Goal: Task Accomplishment & Management: Complete application form

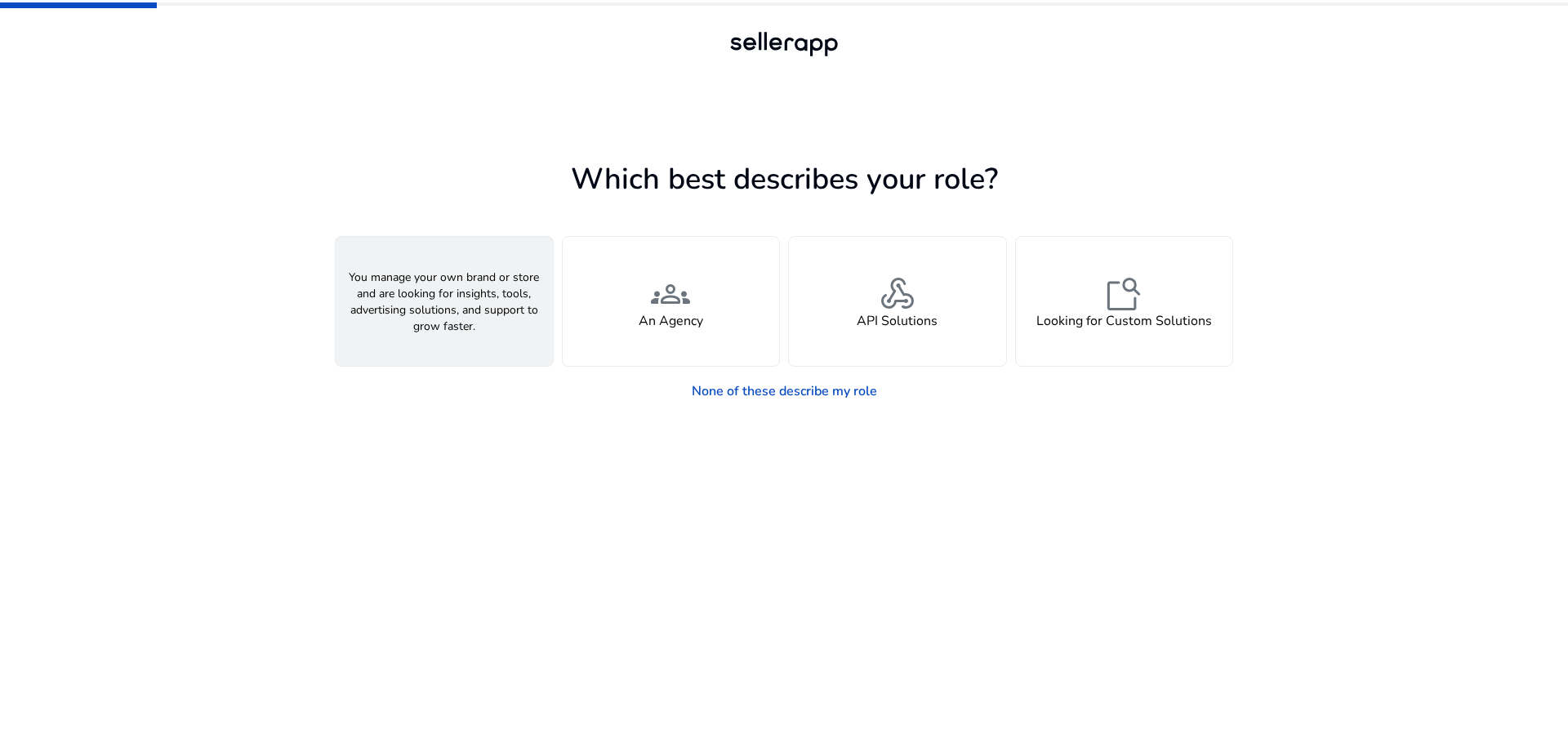
click at [518, 327] on div "person A Seller" at bounding box center [444, 302] width 217 height 129
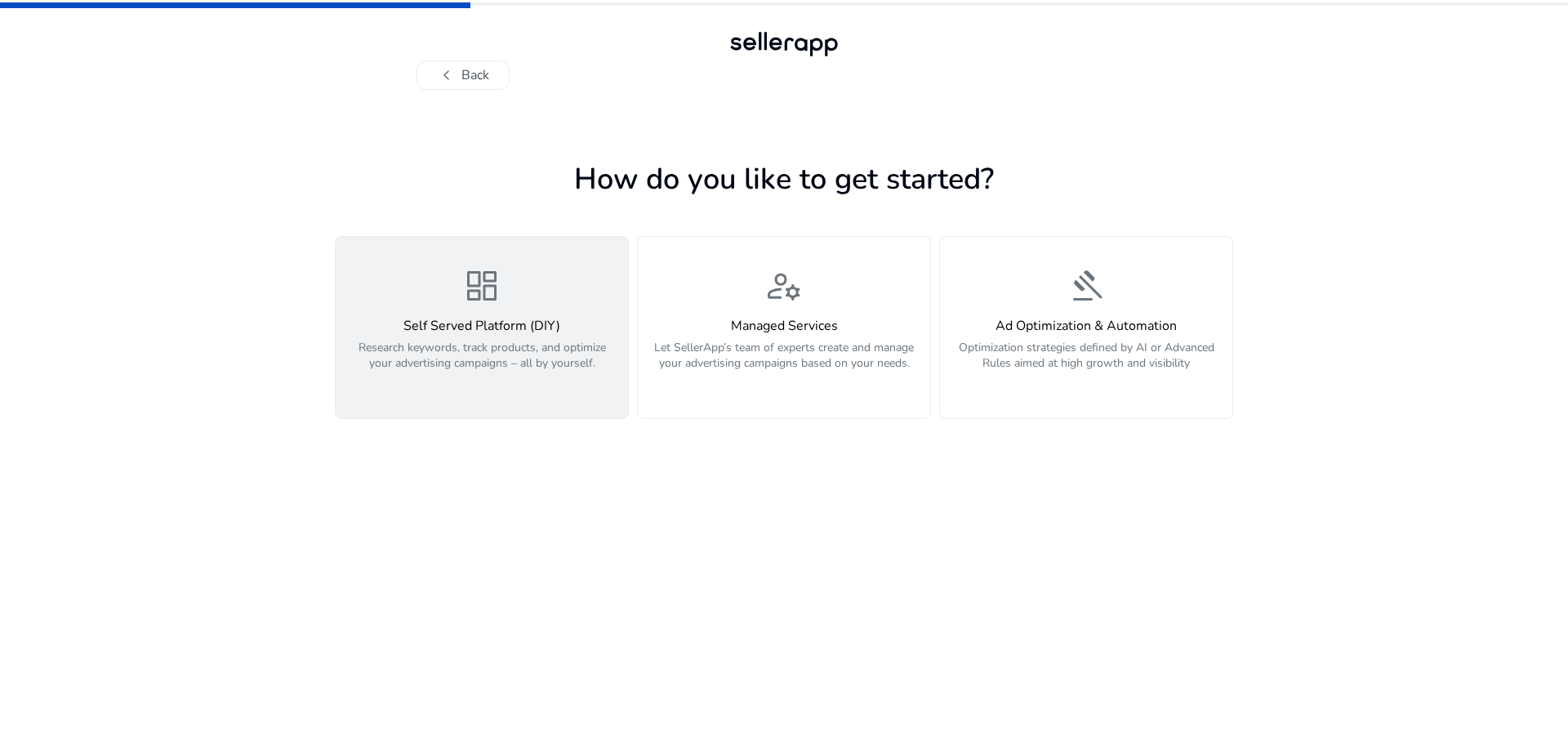
click at [512, 375] on p "Research keywords, track products, and optimize your advertising campaigns – al…" at bounding box center [482, 364] width 273 height 49
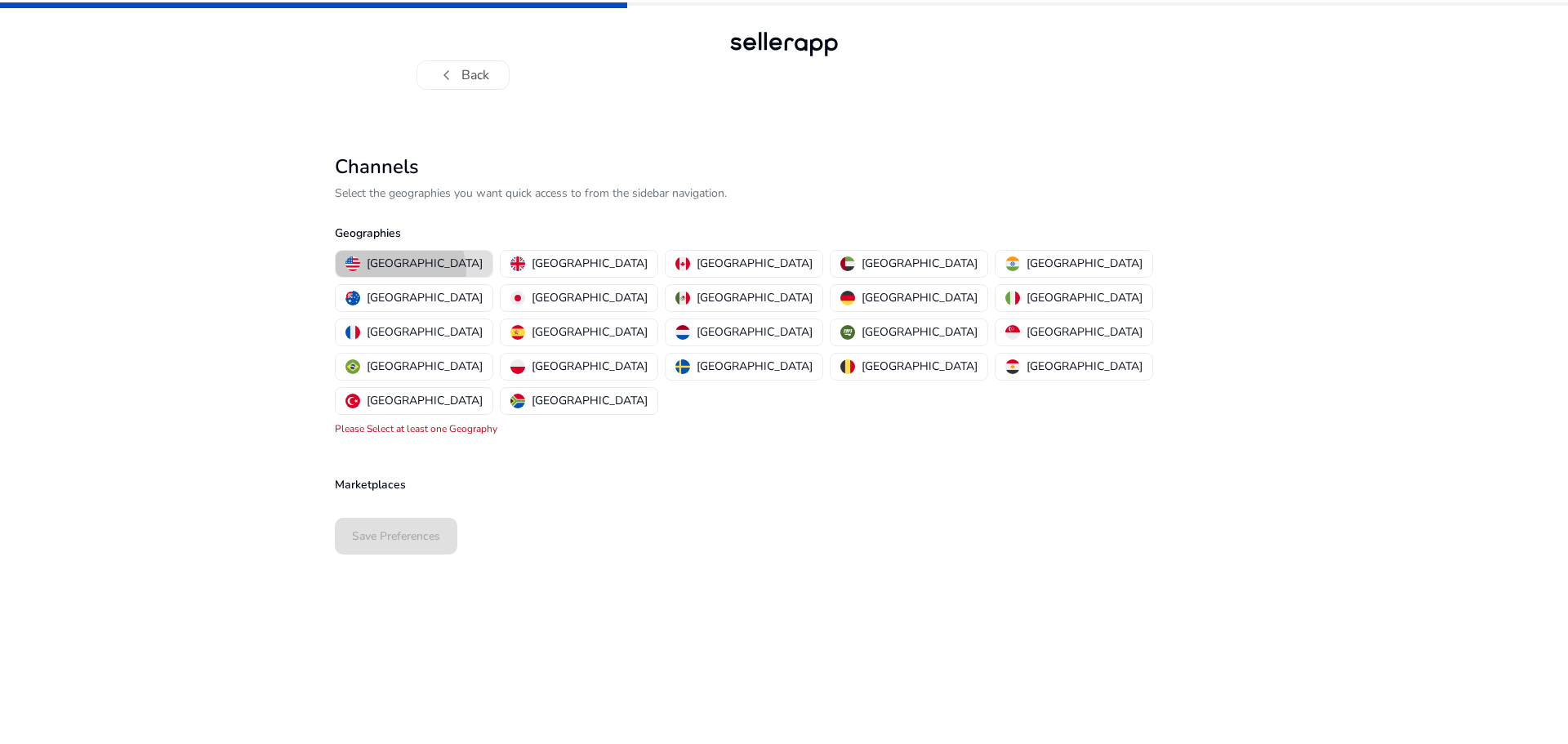
click at [399, 271] on p "[GEOGRAPHIC_DATA]" at bounding box center [424, 264] width 116 height 17
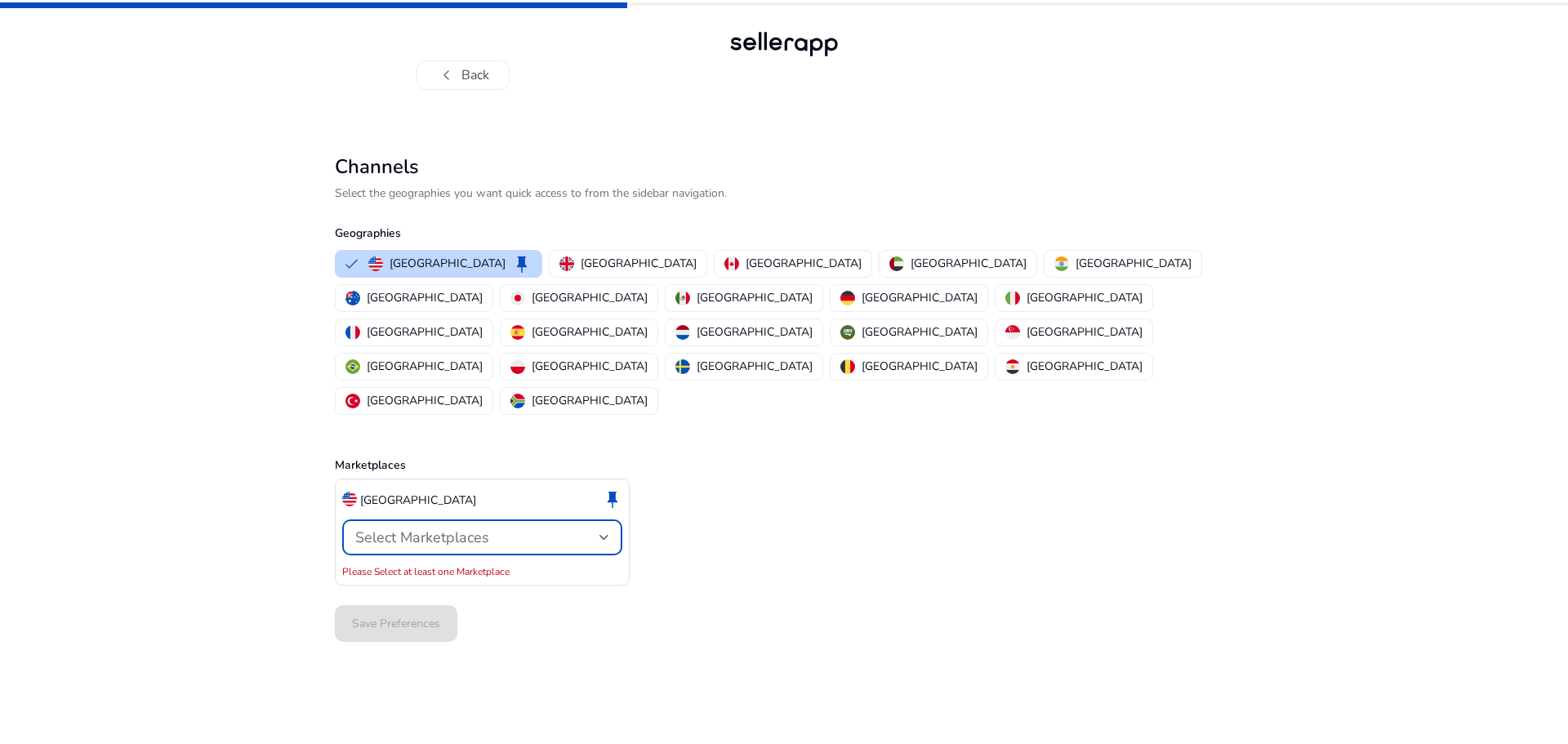
click at [453, 528] on span "Select Marketplaces" at bounding box center [422, 537] width 134 height 20
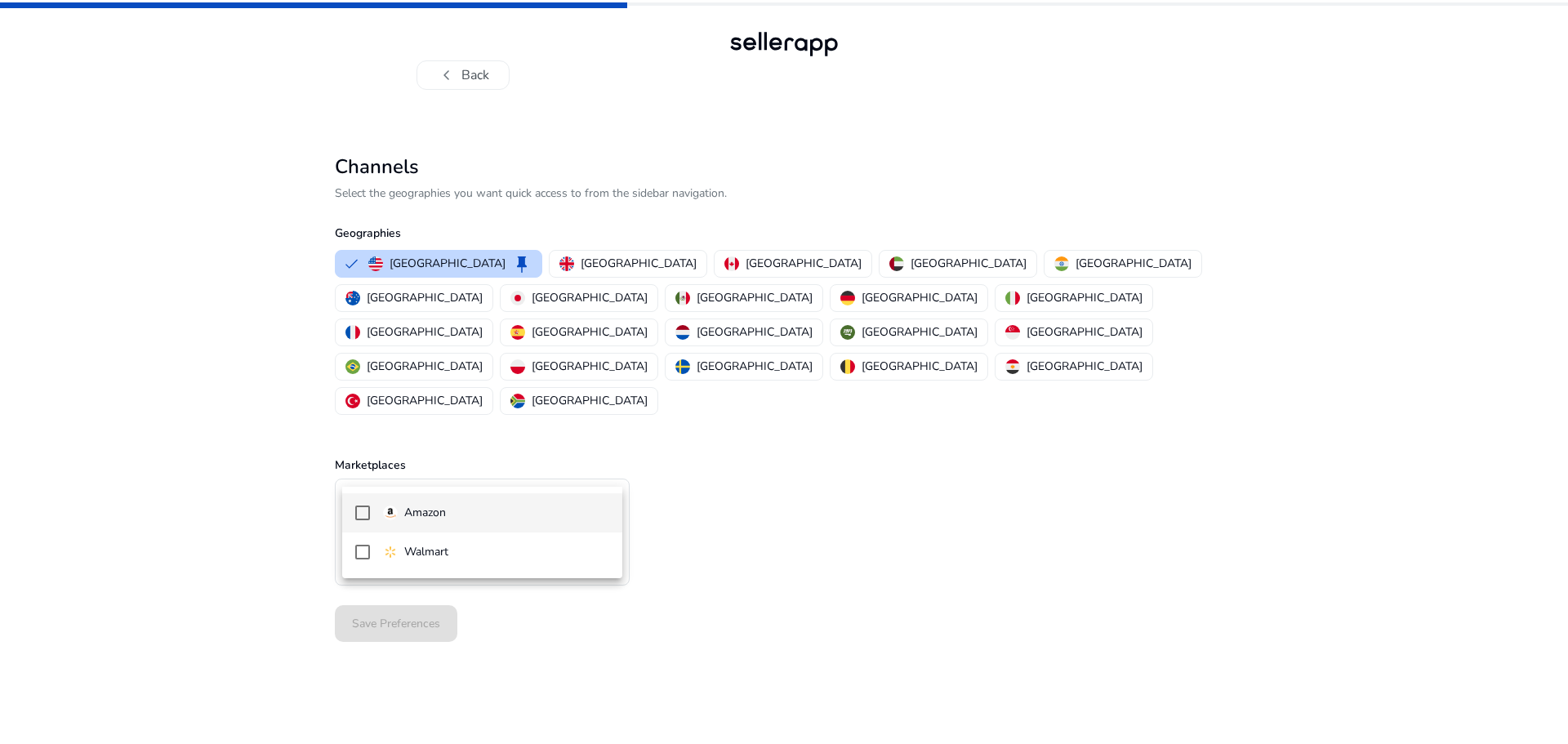
click at [456, 507] on span "Amazon" at bounding box center [495, 513] width 226 height 18
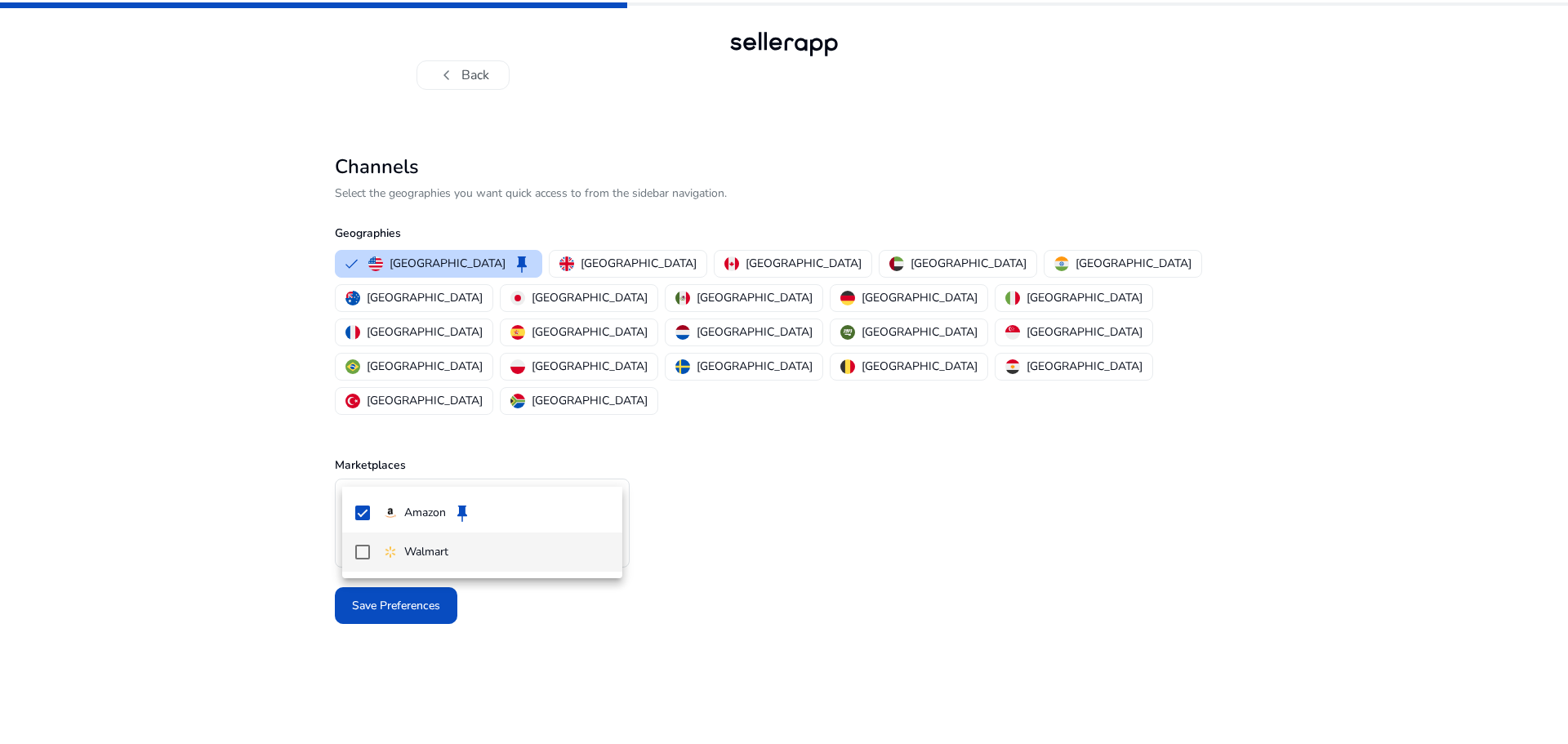
click at [463, 544] on span "Walmart" at bounding box center [495, 552] width 226 height 18
click at [647, 533] on div at bounding box center [784, 372] width 1568 height 744
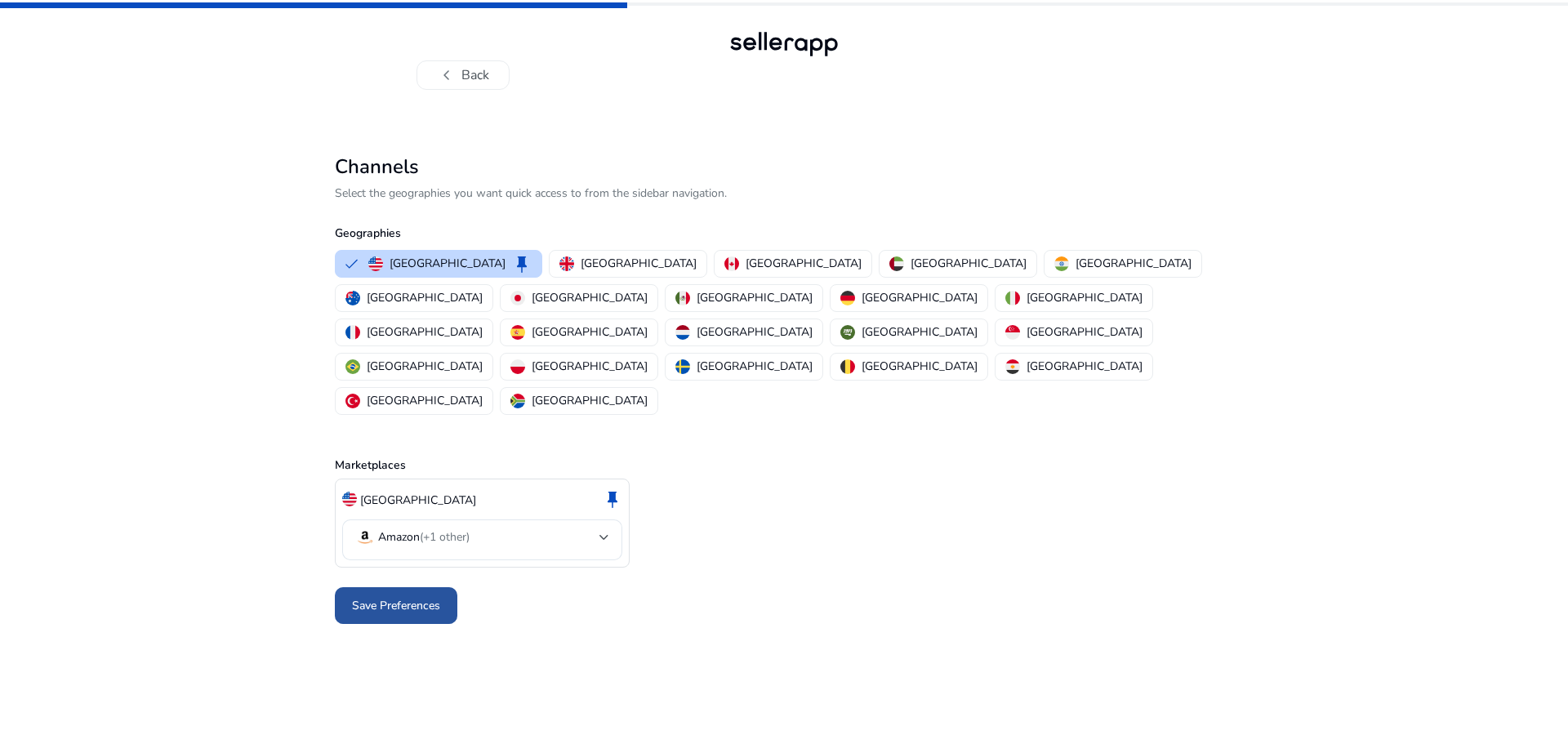
click at [443, 587] on span at bounding box center [396, 607] width 123 height 40
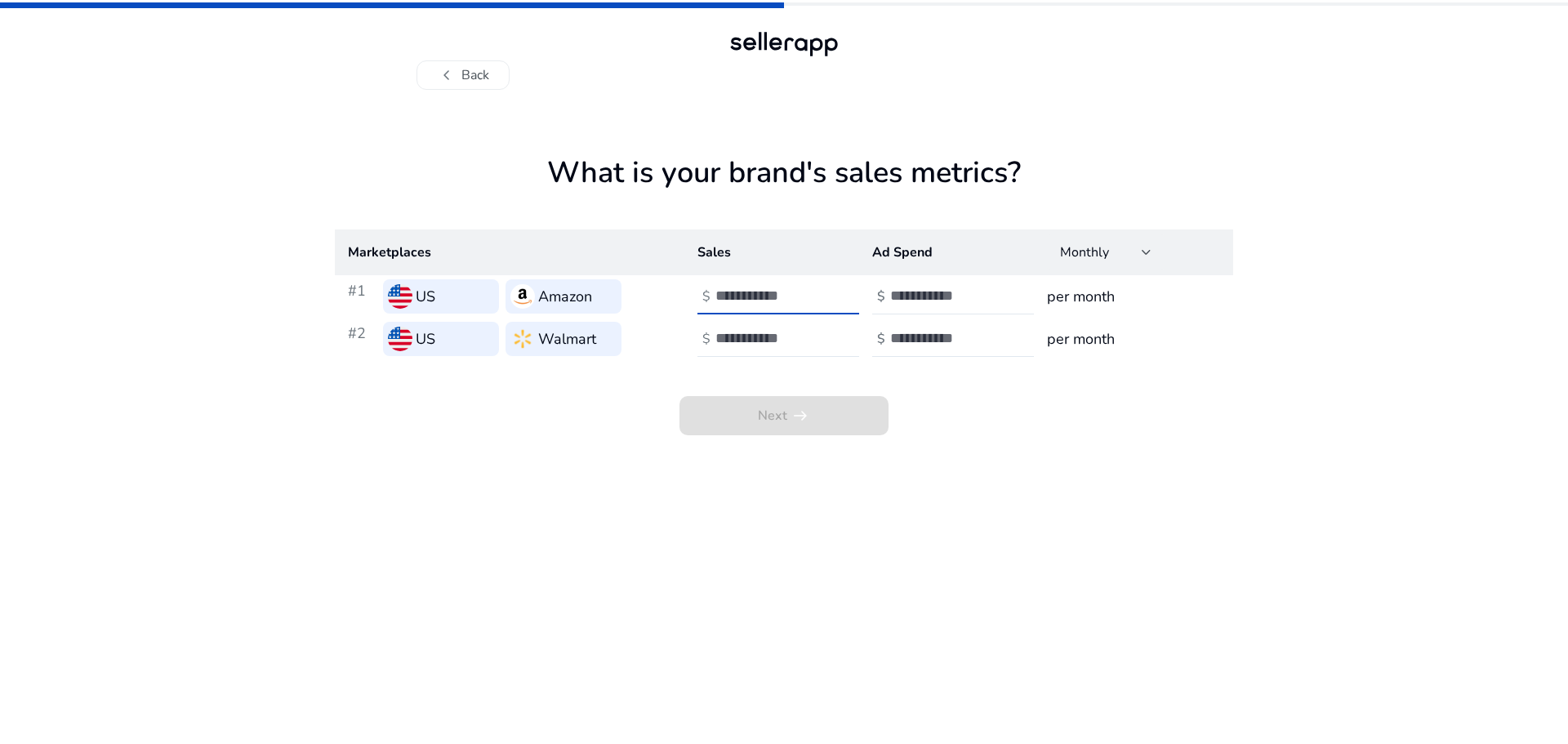
click at [785, 301] on input "number" at bounding box center [770, 296] width 110 height 18
type input "******"
click at [747, 341] on input "number" at bounding box center [770, 338] width 110 height 18
type input "*****"
click at [932, 381] on div "Next arrow_right_alt" at bounding box center [784, 397] width 898 height 75
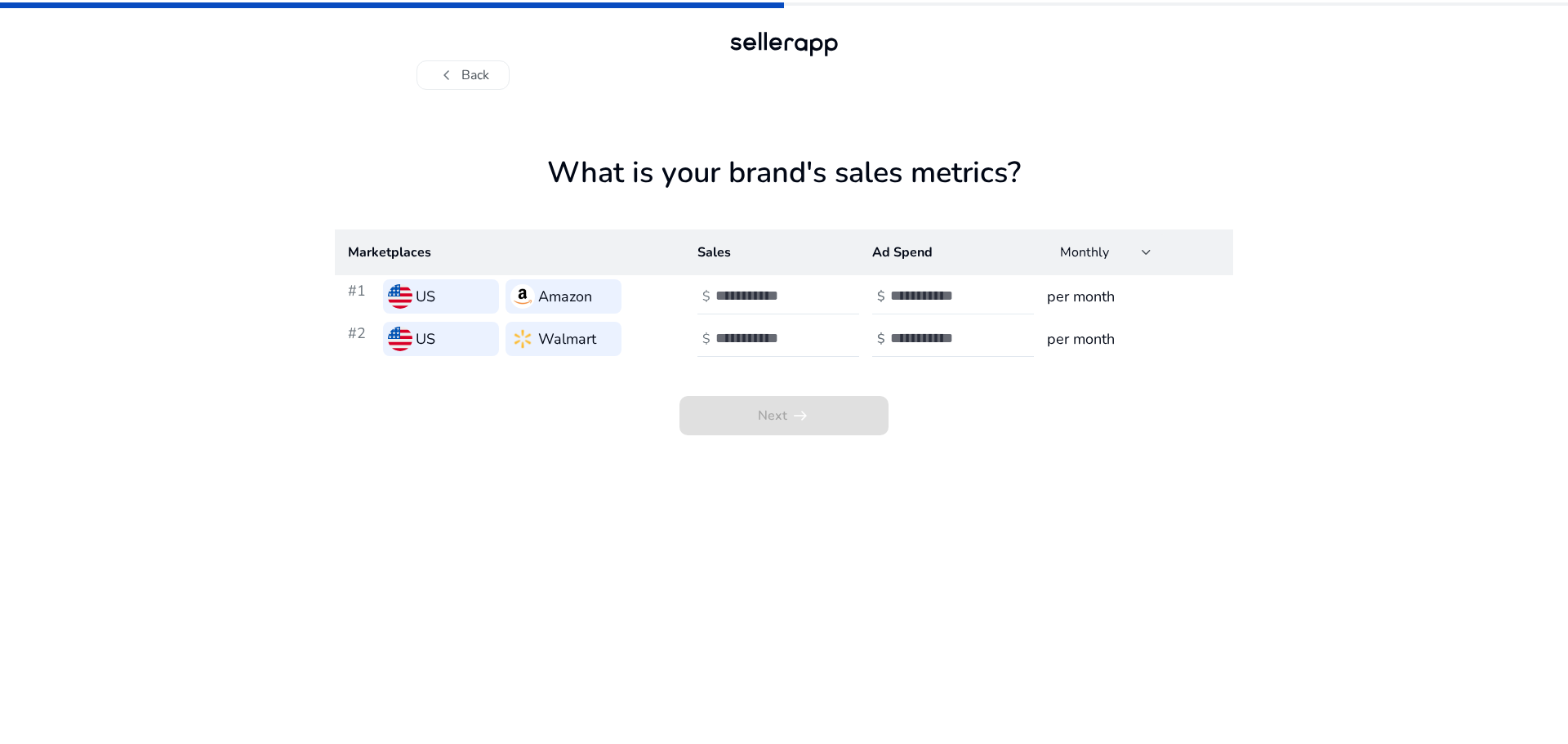
click at [925, 304] on input "number" at bounding box center [945, 296] width 110 height 18
type input "***"
click at [921, 333] on input "number" at bounding box center [945, 338] width 110 height 18
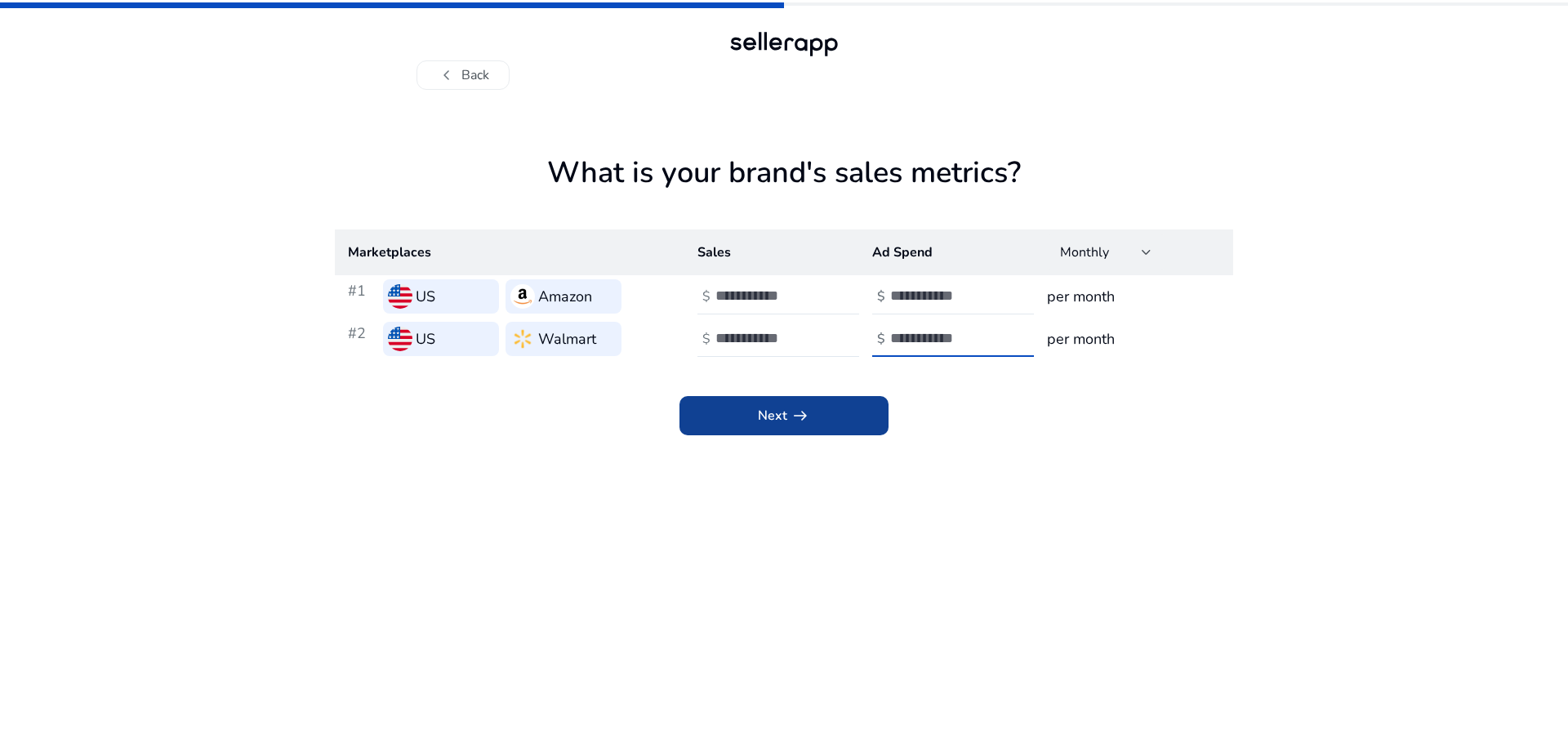
type input "***"
click at [849, 407] on span at bounding box center [783, 416] width 209 height 40
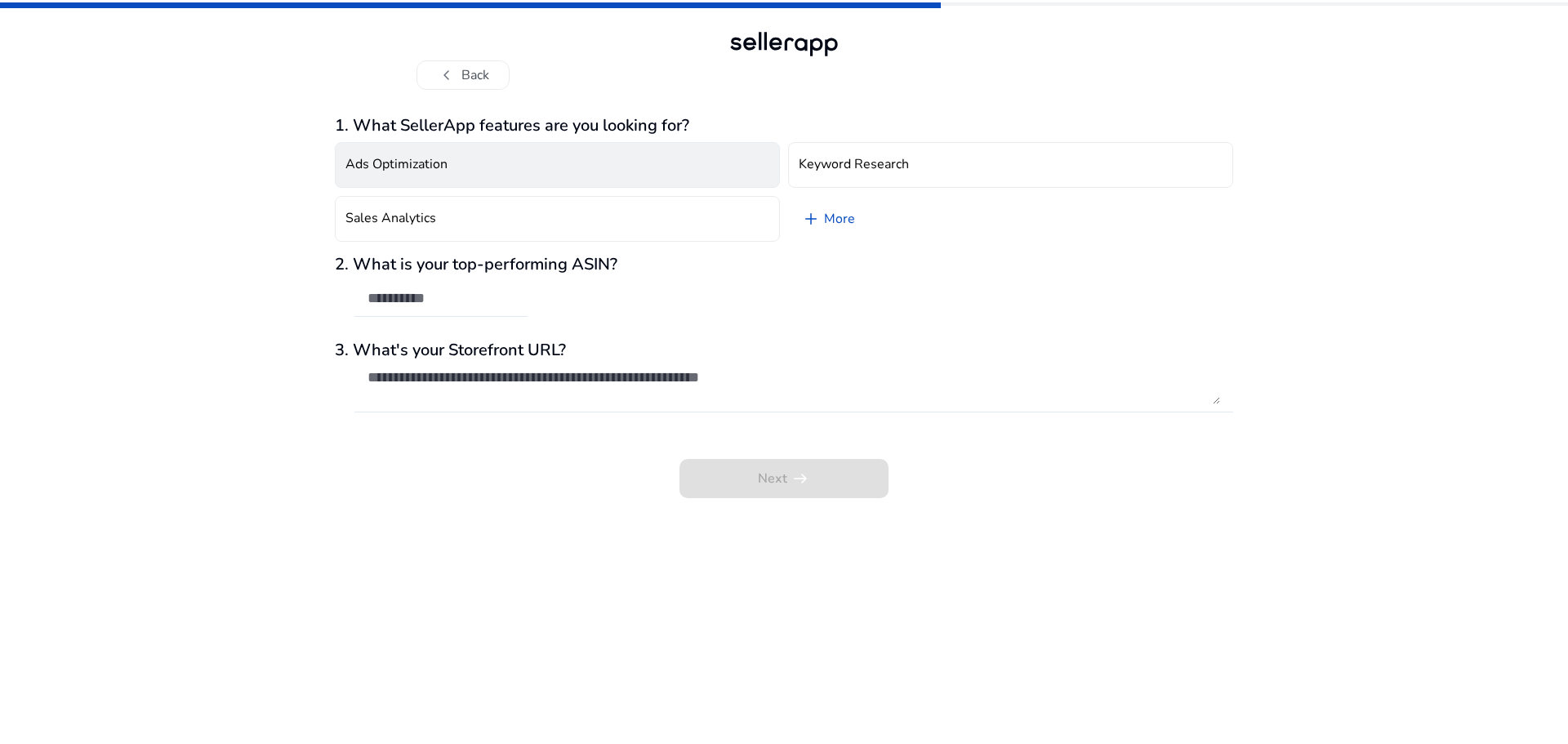
click at [519, 162] on button "Ads Optimization" at bounding box center [557, 164] width 445 height 46
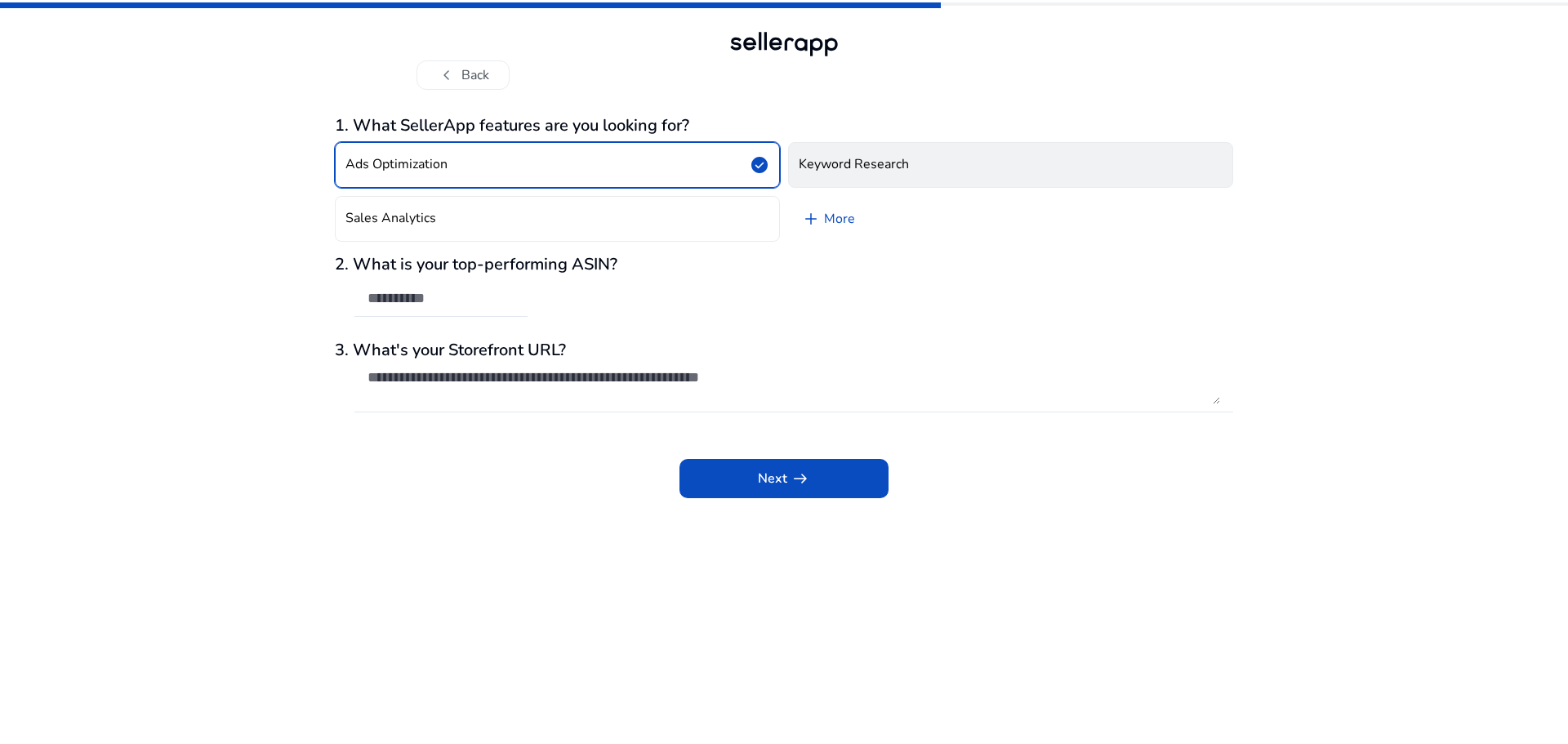
click at [857, 179] on button "Keyword Research" at bounding box center [1011, 164] width 445 height 46
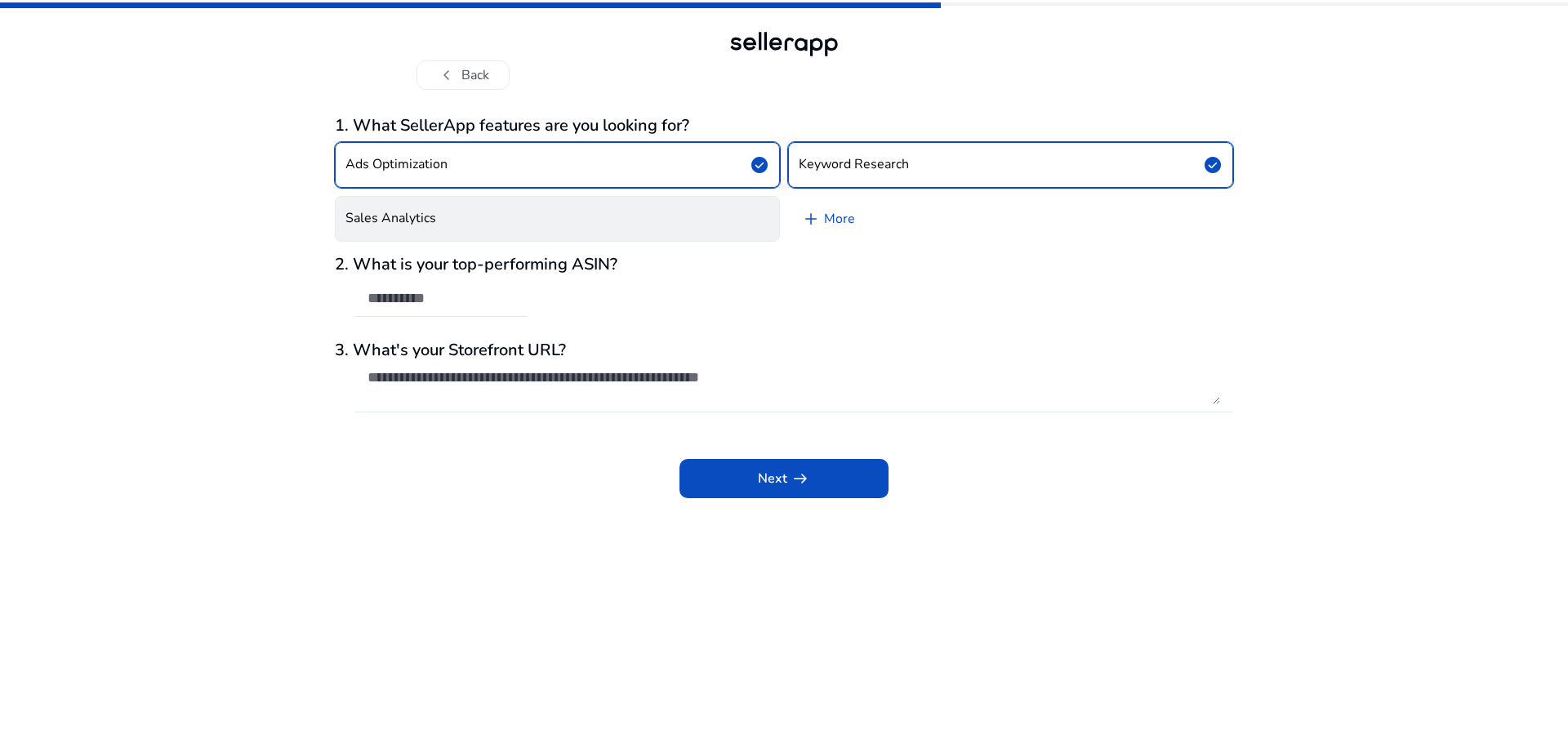
click at [695, 219] on button "Sales Analytics" at bounding box center [557, 218] width 445 height 46
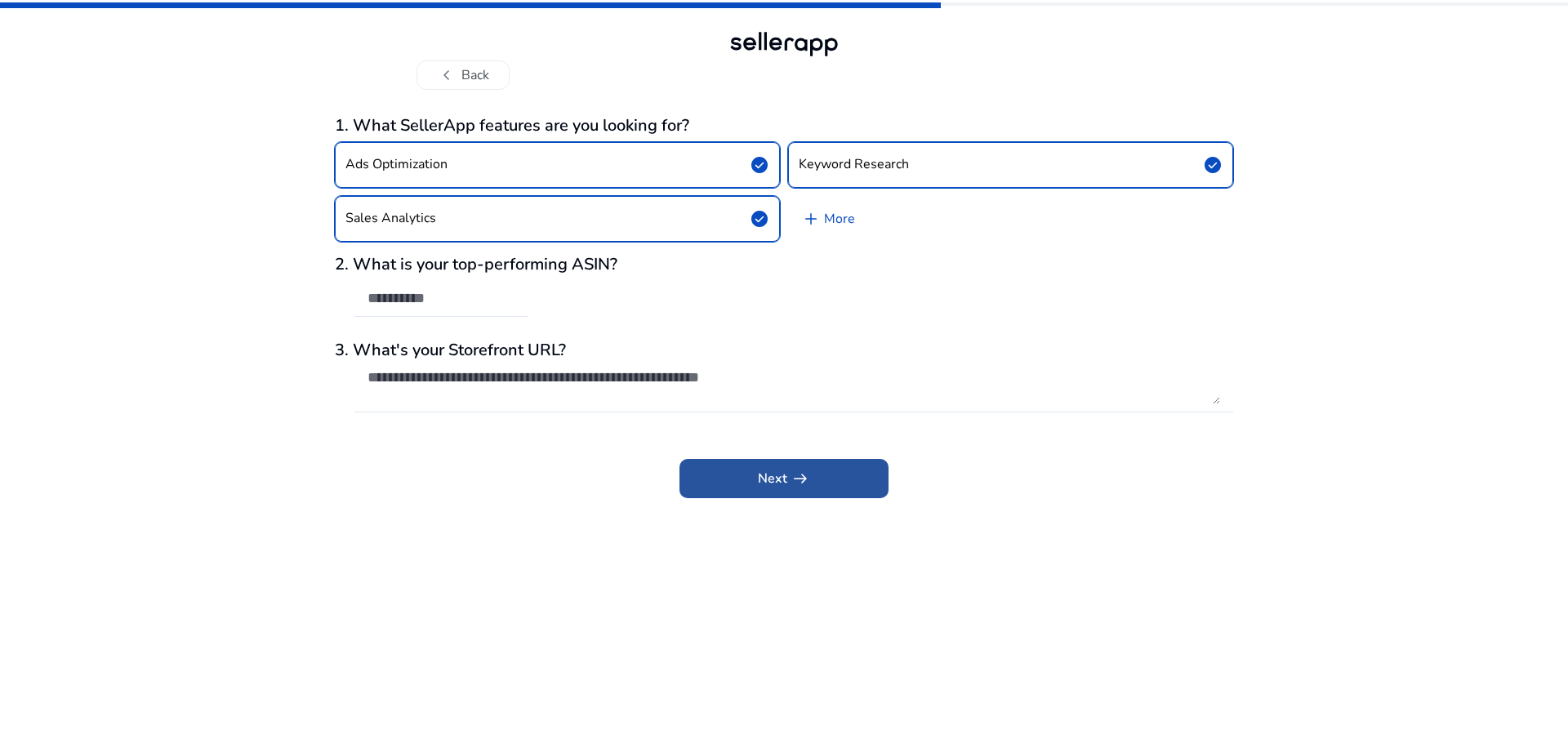
click at [761, 478] on span "Next arrow_right_alt" at bounding box center [783, 479] width 52 height 20
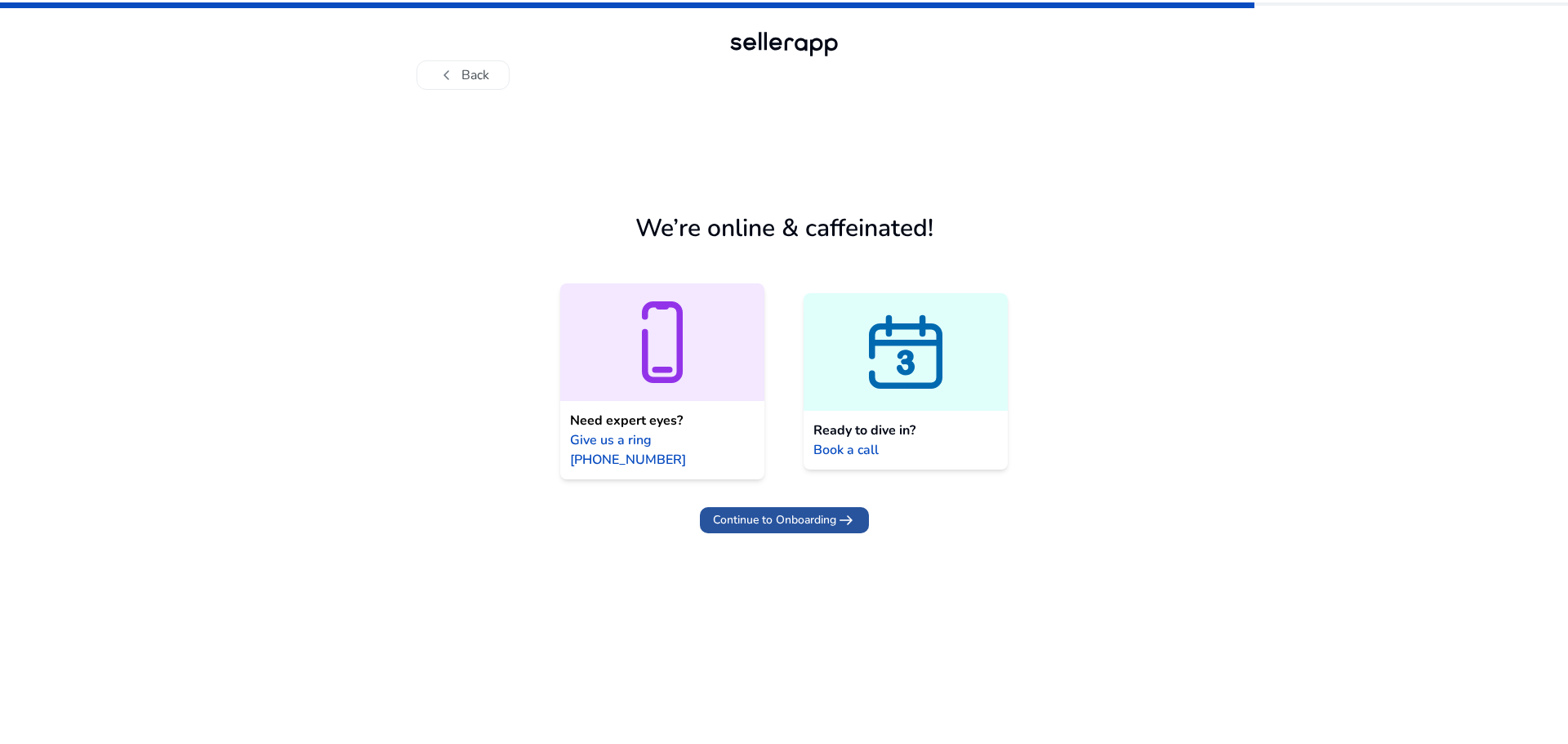
click at [776, 511] on span "Continue to Onboarding" at bounding box center [775, 520] width 124 height 17
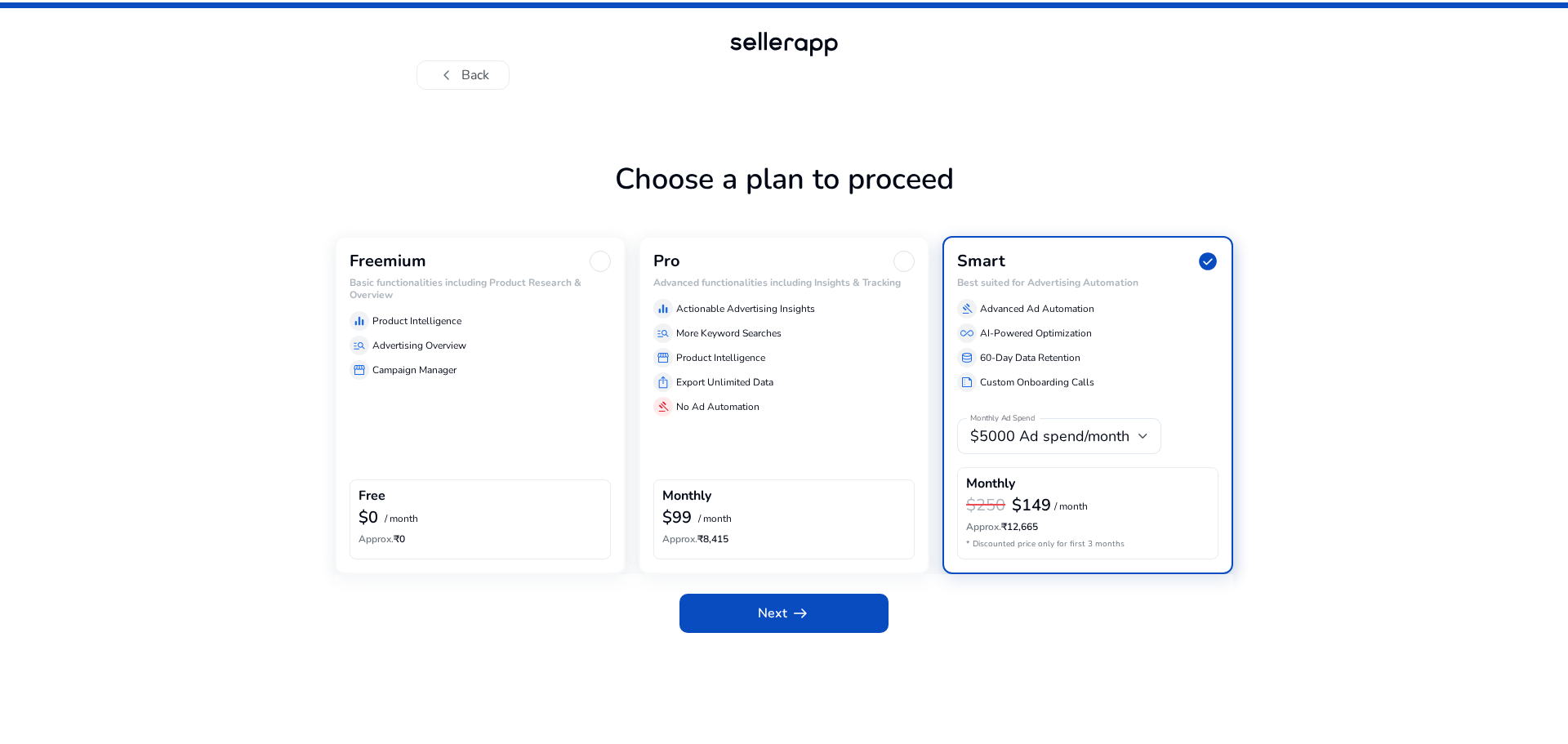
click at [497, 268] on div "Freemium" at bounding box center [480, 261] width 261 height 21
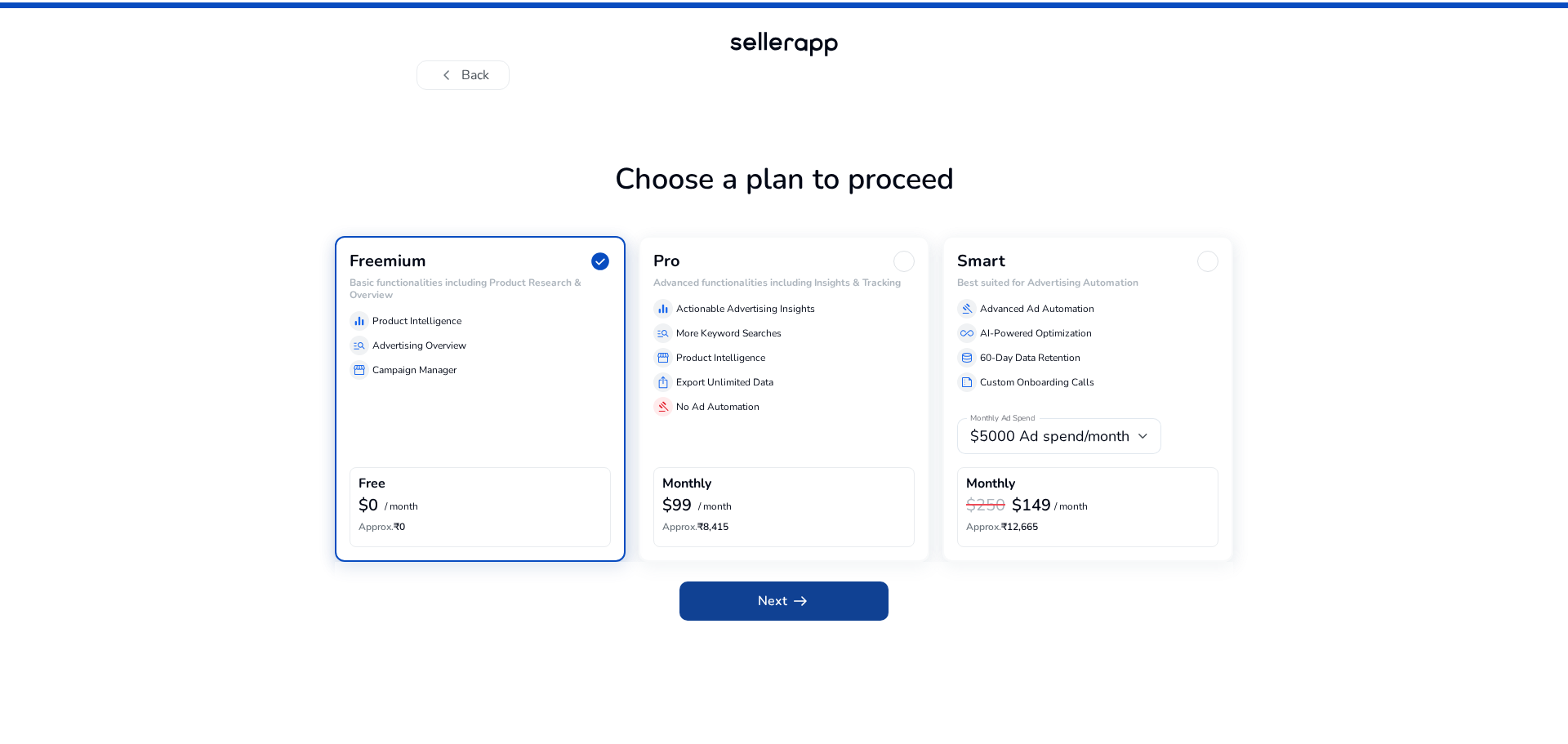
click at [733, 594] on span at bounding box center [783, 601] width 209 height 40
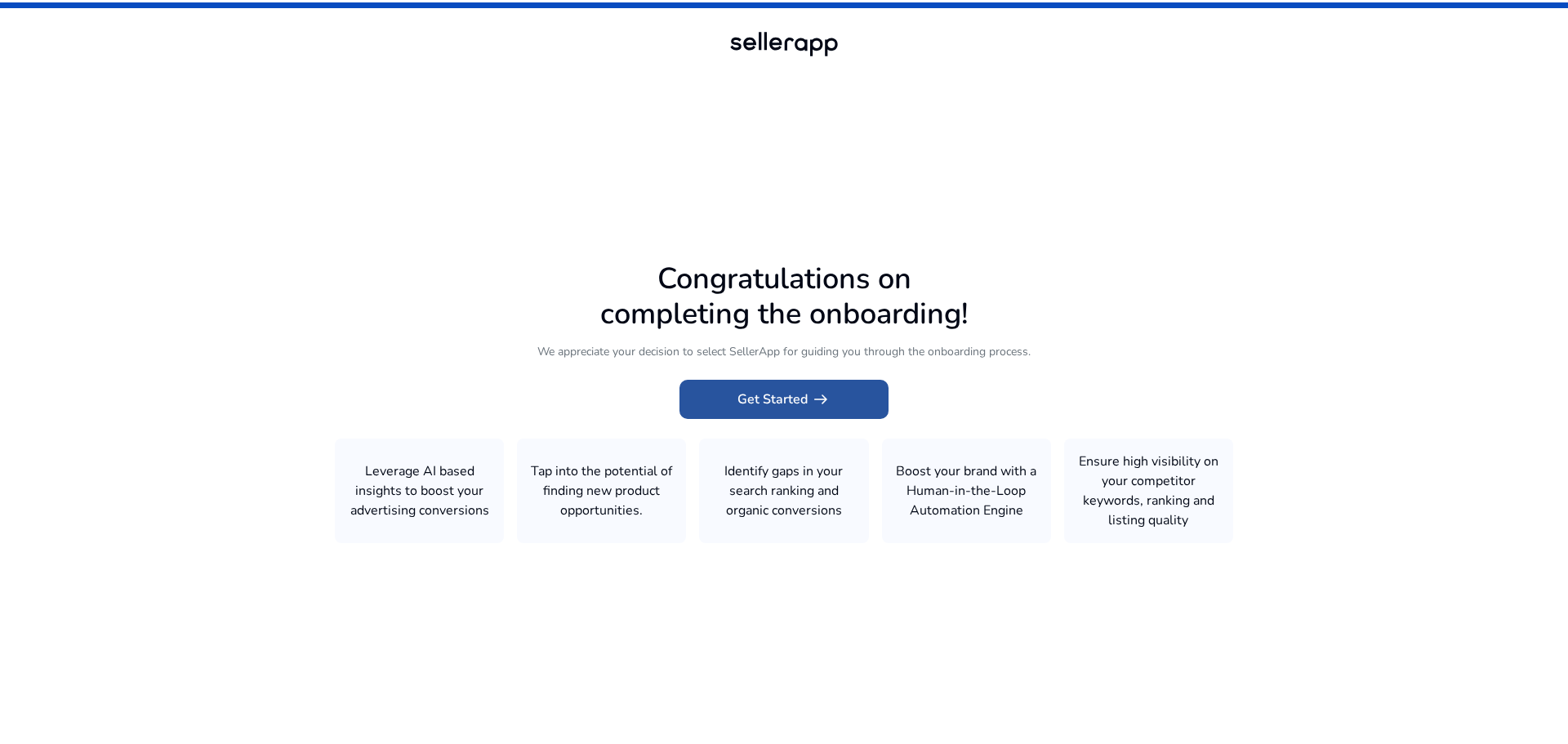
click at [793, 400] on span "Get Started arrow_right_alt" at bounding box center [784, 399] width 93 height 20
